Goal: Information Seeking & Learning: Learn about a topic

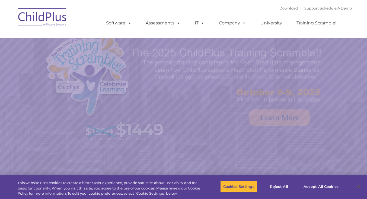
select select "MEDIUM"
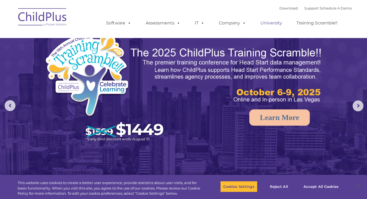
click at [273, 25] on link "University" at bounding box center [271, 23] width 33 height 11
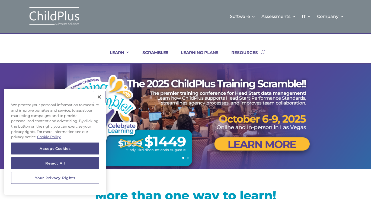
click at [99, 96] on button "Close" at bounding box center [99, 97] width 12 height 12
